Goal: Information Seeking & Learning: Learn about a topic

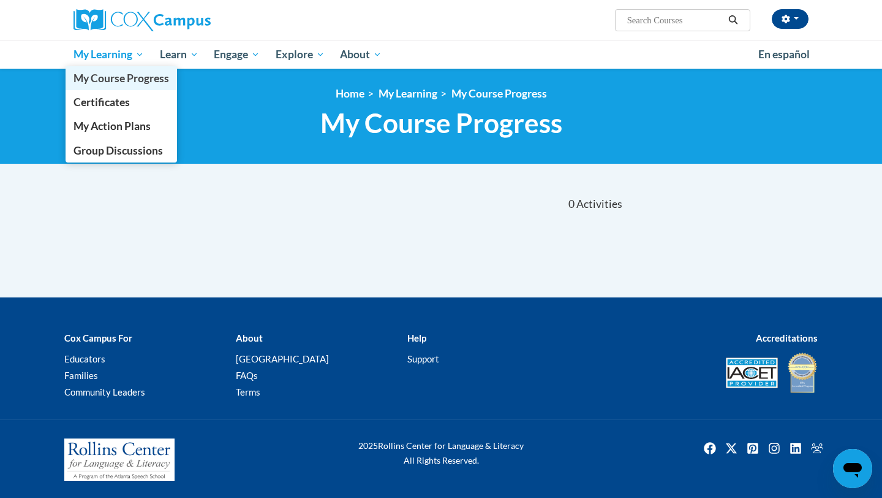
click at [118, 80] on span "My Course Progress" at bounding box center [122, 78] width 96 height 13
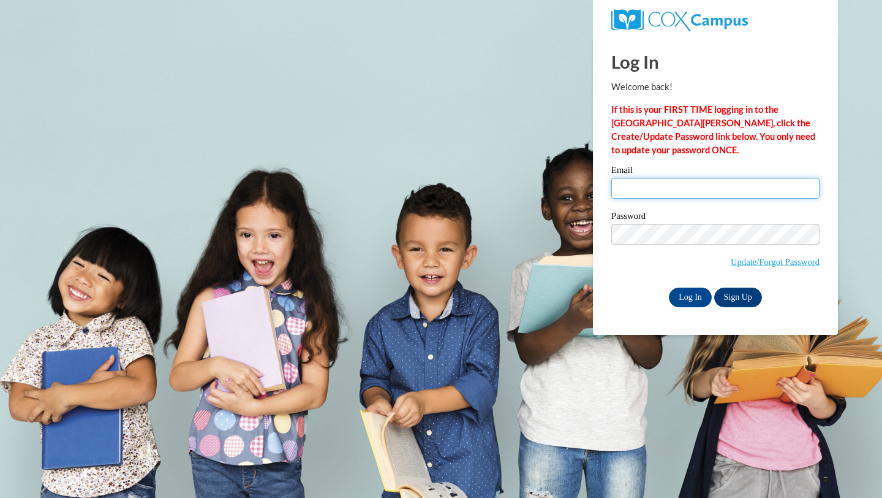
click at [684, 194] on input "Email" at bounding box center [715, 188] width 208 height 21
type input "[EMAIL_ADDRESS][DOMAIN_NAME]"
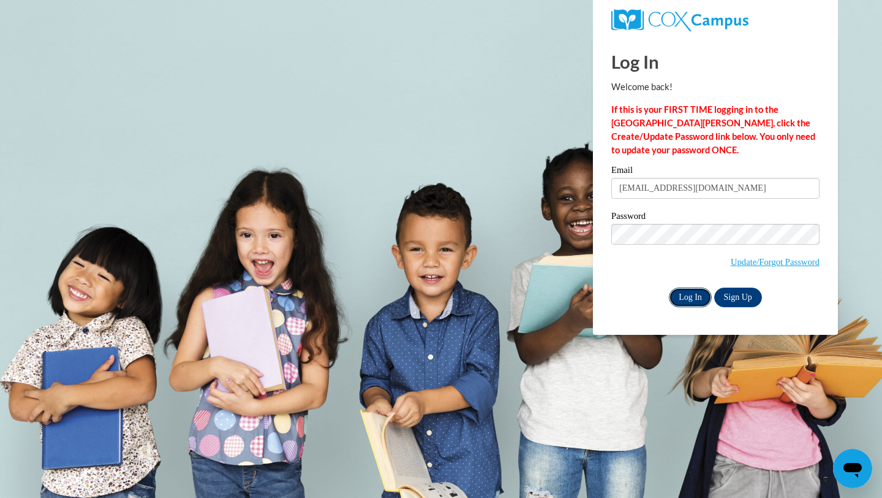
click at [698, 304] on input "Log In" at bounding box center [690, 297] width 43 height 20
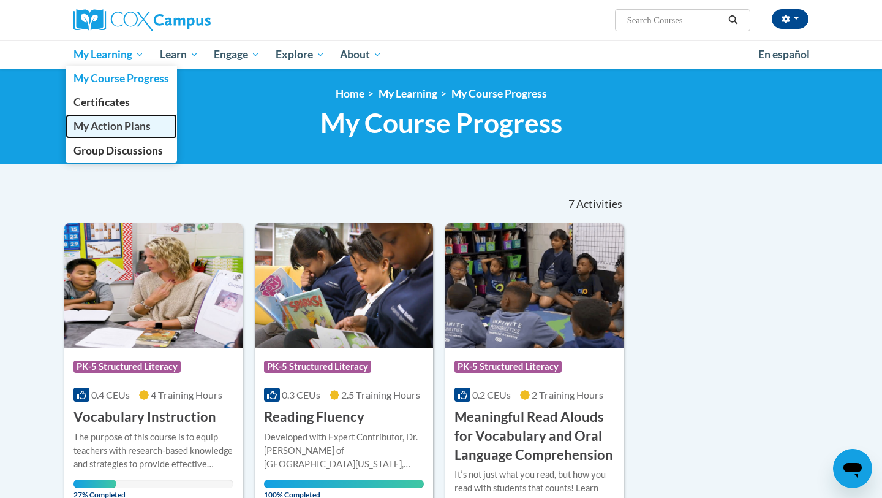
click at [134, 130] on span "My Action Plans" at bounding box center [112, 125] width 77 height 13
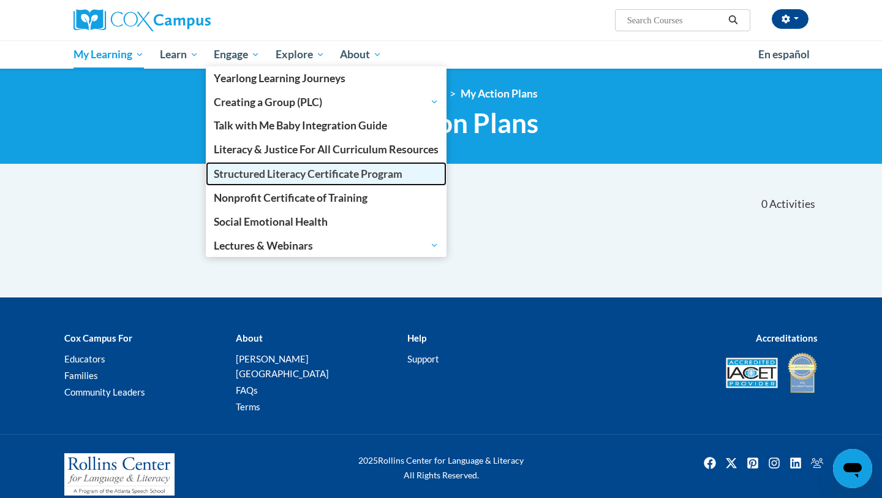
click at [267, 171] on span "Structured Literacy Certificate Program" at bounding box center [308, 173] width 189 height 13
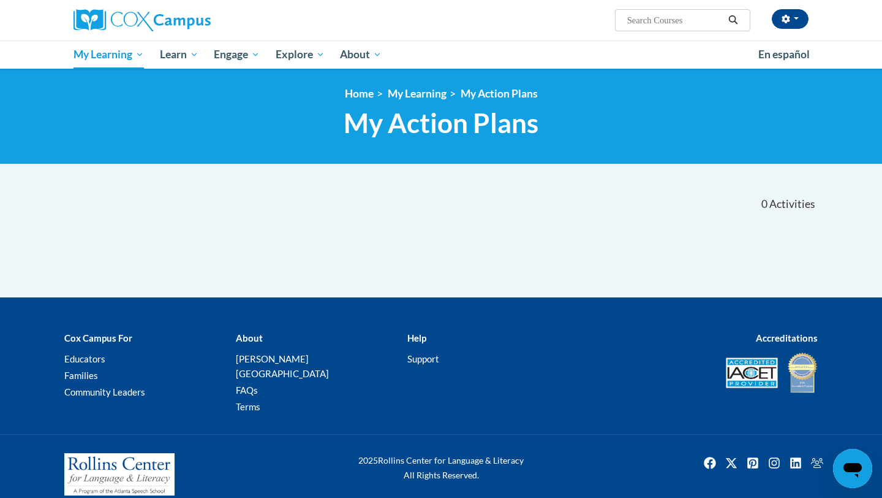
click at [656, 25] on input "Search..." at bounding box center [675, 20] width 98 height 15
type input "structured literacy program"
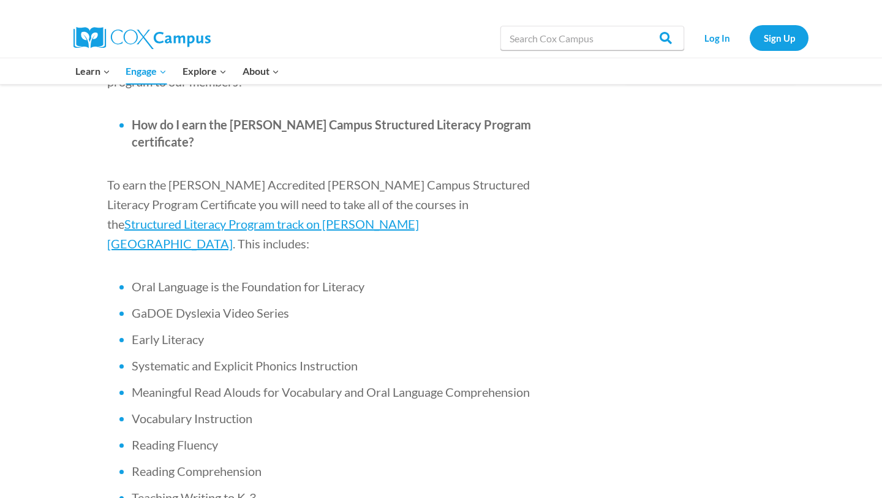
scroll to position [741, 0]
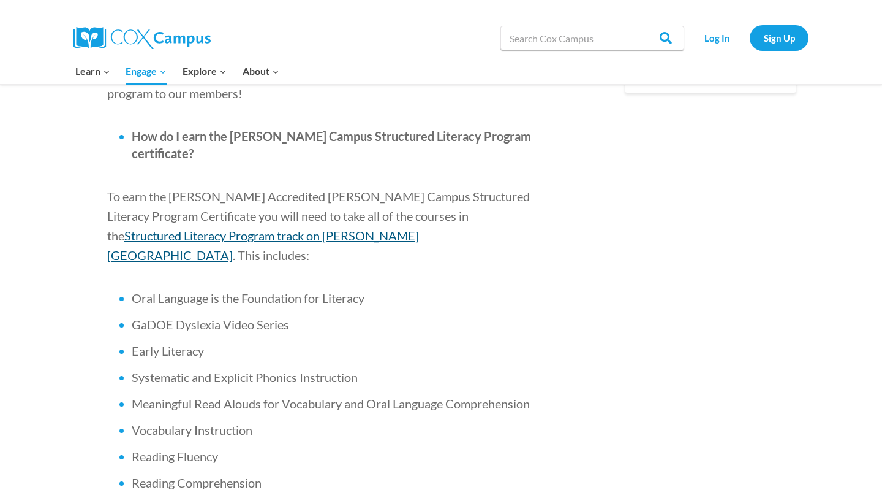
click at [419, 228] on span "Structured Literacy Program track on Cox Campus" at bounding box center [263, 245] width 312 height 34
click at [388, 228] on span "Structured Literacy Program track on Cox Campus" at bounding box center [263, 245] width 312 height 34
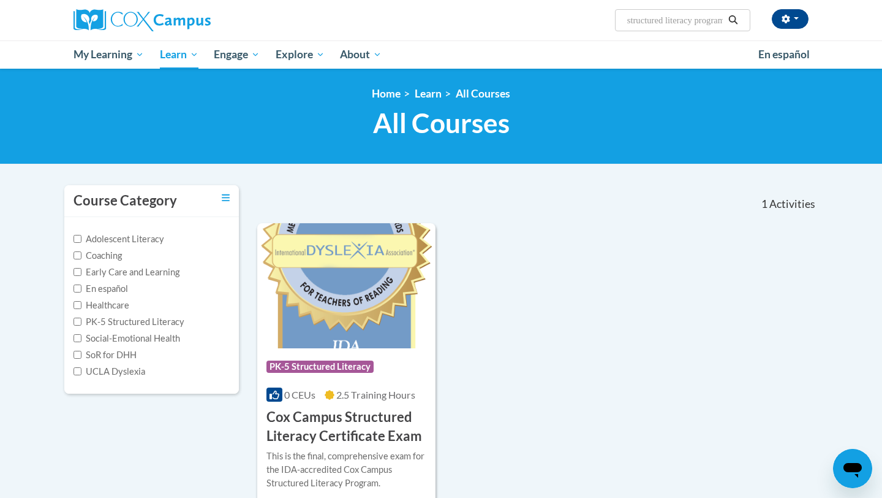
click at [643, 23] on input "structured literacy program" at bounding box center [675, 20] width 98 height 15
paste input "PK-5 Structured Literacy Program"
type input "PK-5 Structured Literacy Program literacy program"
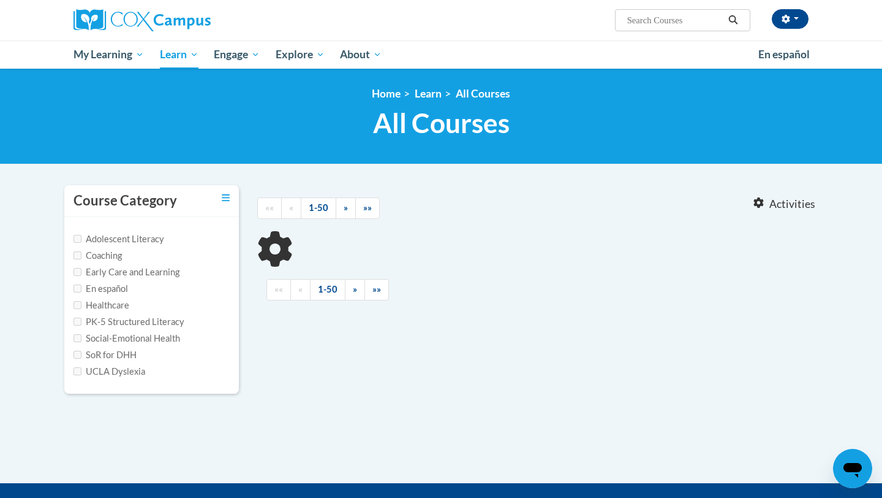
type input "PK-5 Structured Literacy Program literacy program"
click at [804, 23] on button "button" at bounding box center [790, 19] width 37 height 20
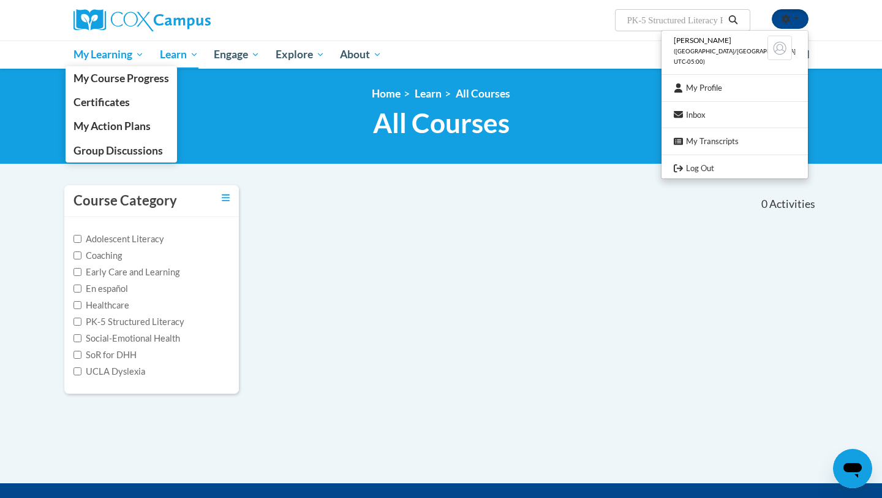
click at [123, 58] on span "My Learning" at bounding box center [109, 54] width 70 height 15
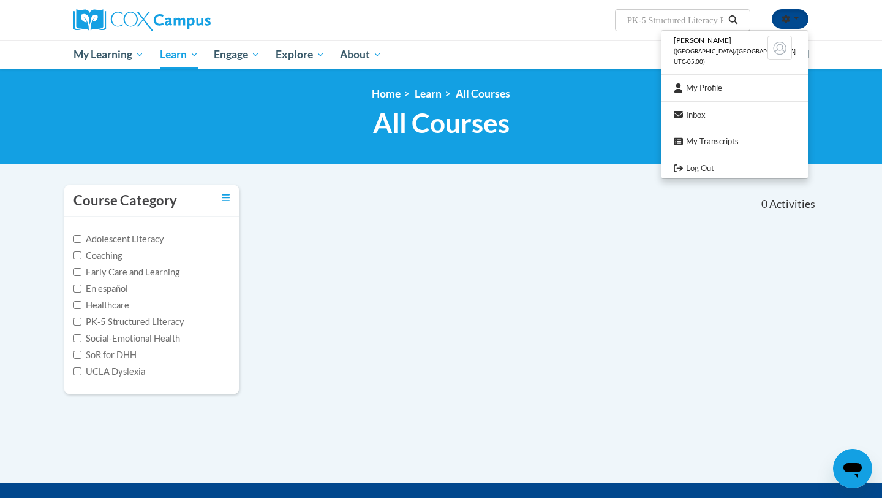
click at [705, 40] on span "[PERSON_NAME]" at bounding box center [703, 40] width 58 height 9
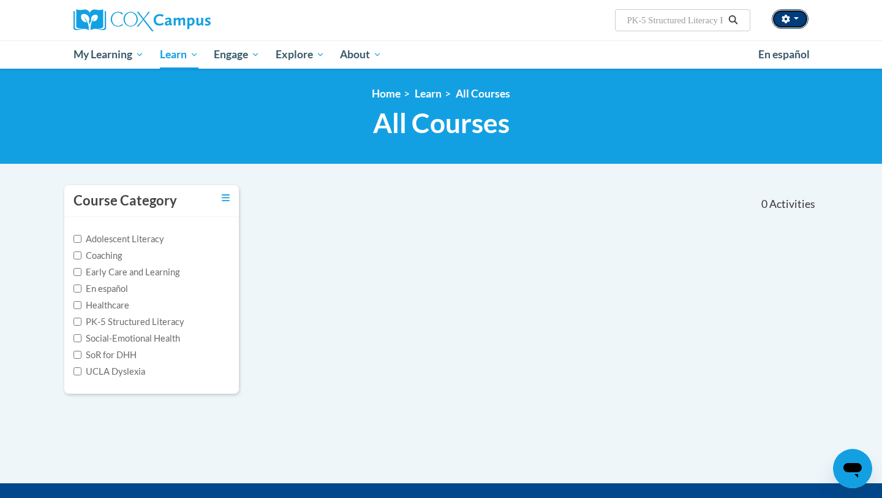
click at [793, 25] on button "button" at bounding box center [790, 19] width 37 height 20
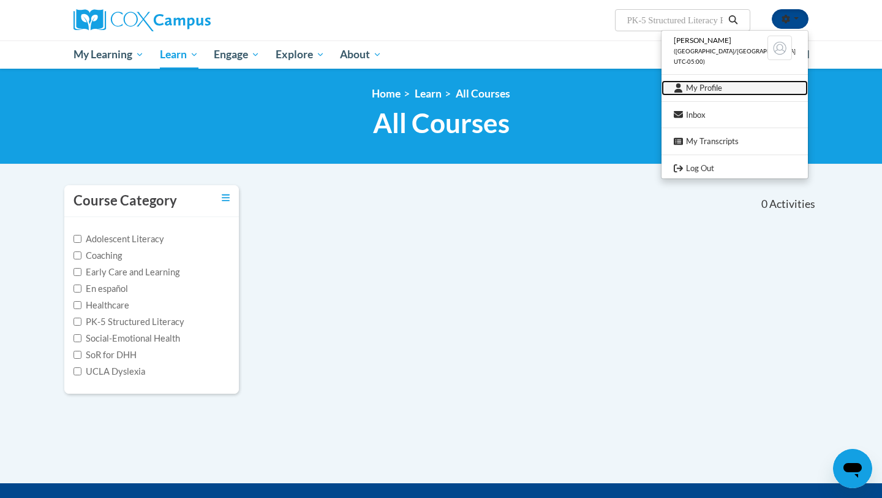
click at [738, 88] on link "My Profile" at bounding box center [735, 87] width 146 height 15
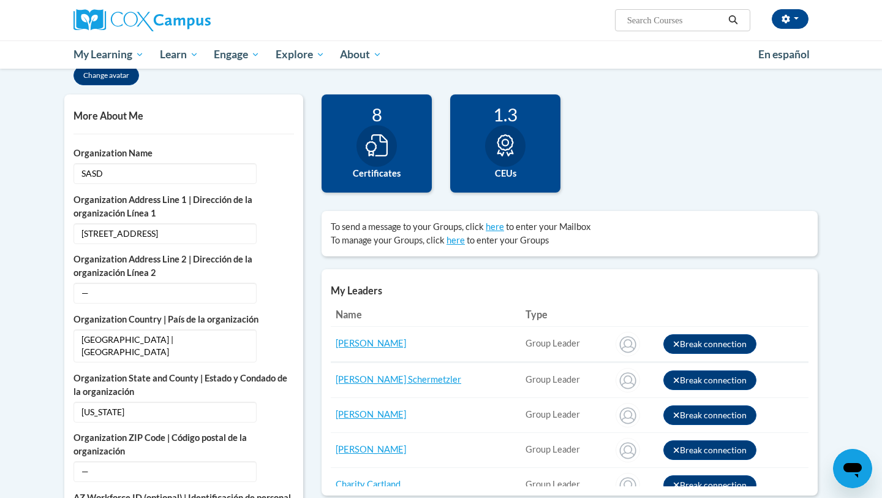
scroll to position [255, 0]
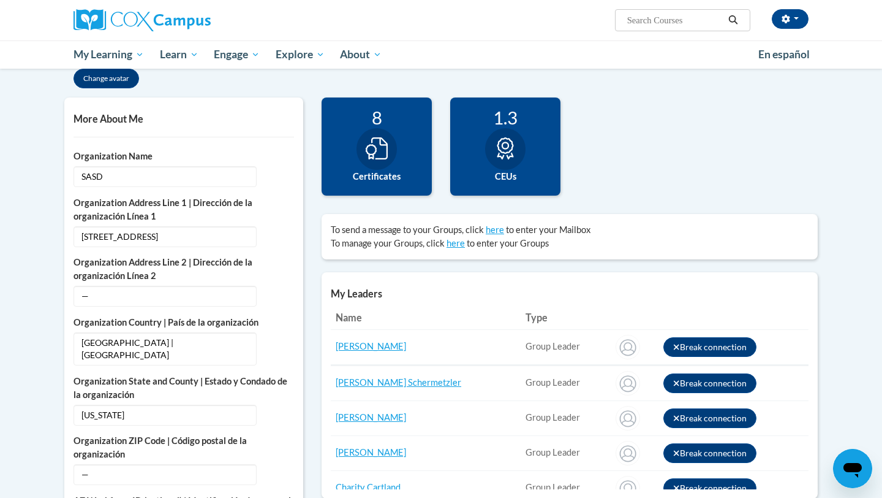
click at [386, 153] on icon at bounding box center [377, 148] width 22 height 22
click at [399, 167] on div "8 Certificates" at bounding box center [377, 146] width 110 height 98
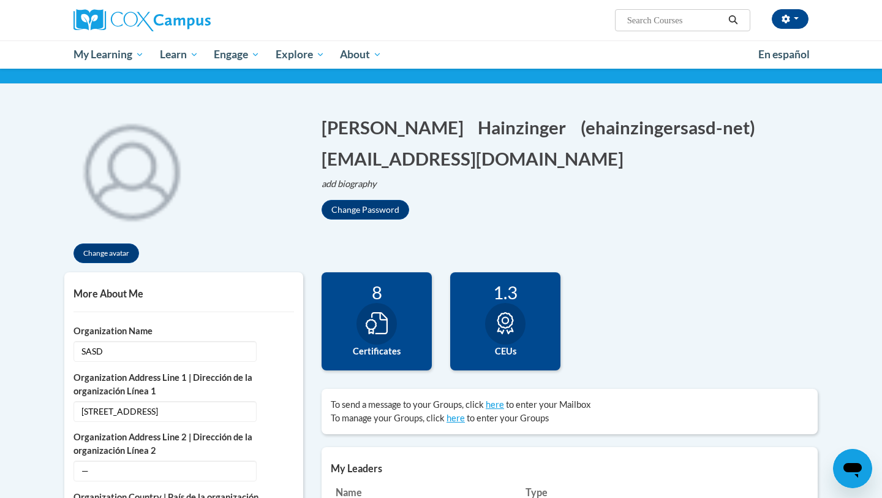
scroll to position [0, 0]
